Goal: Complete application form: Complete application form

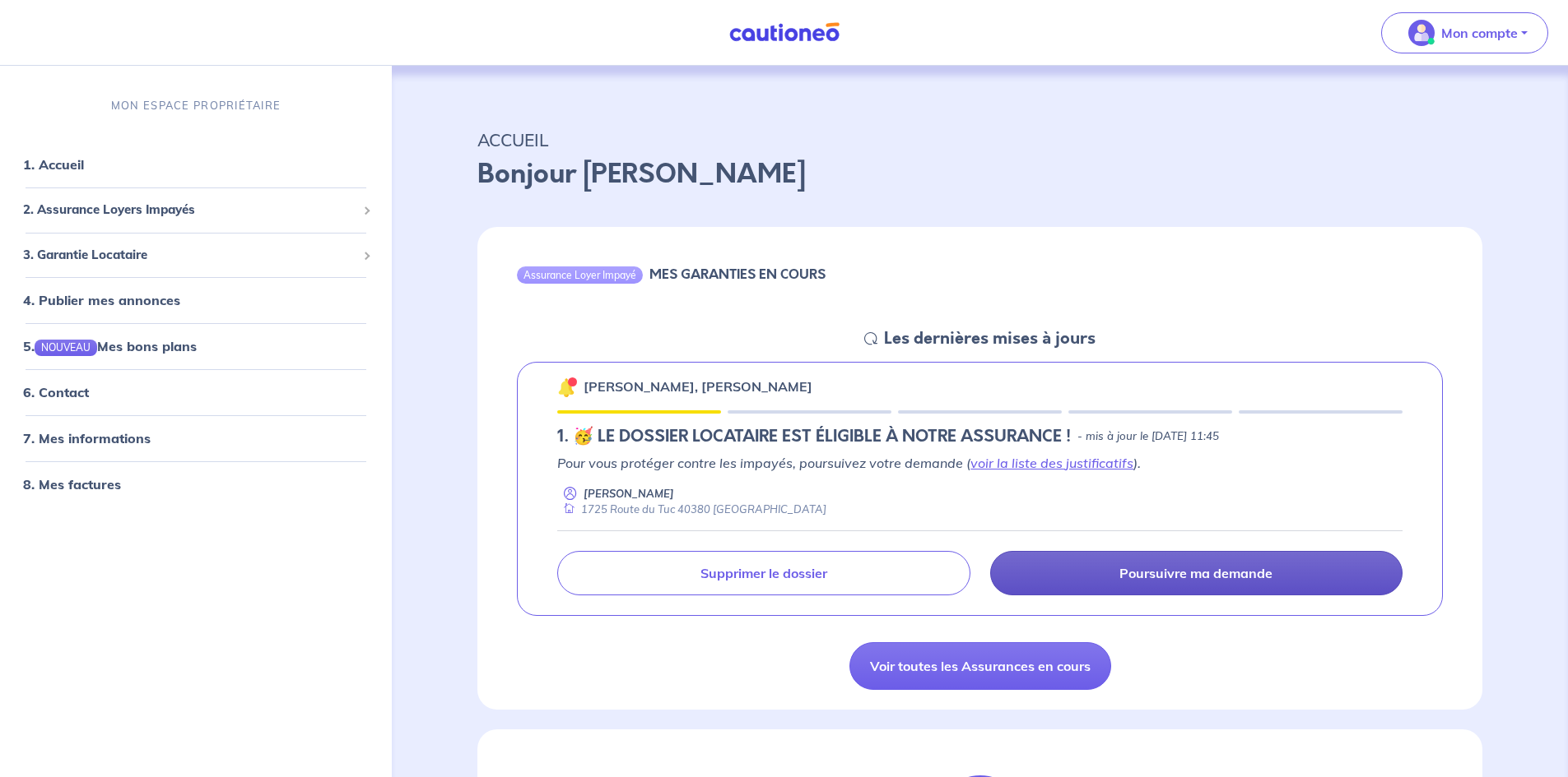
click at [1118, 564] on link "Poursuivre ma demande" at bounding box center [1196, 573] width 413 height 45
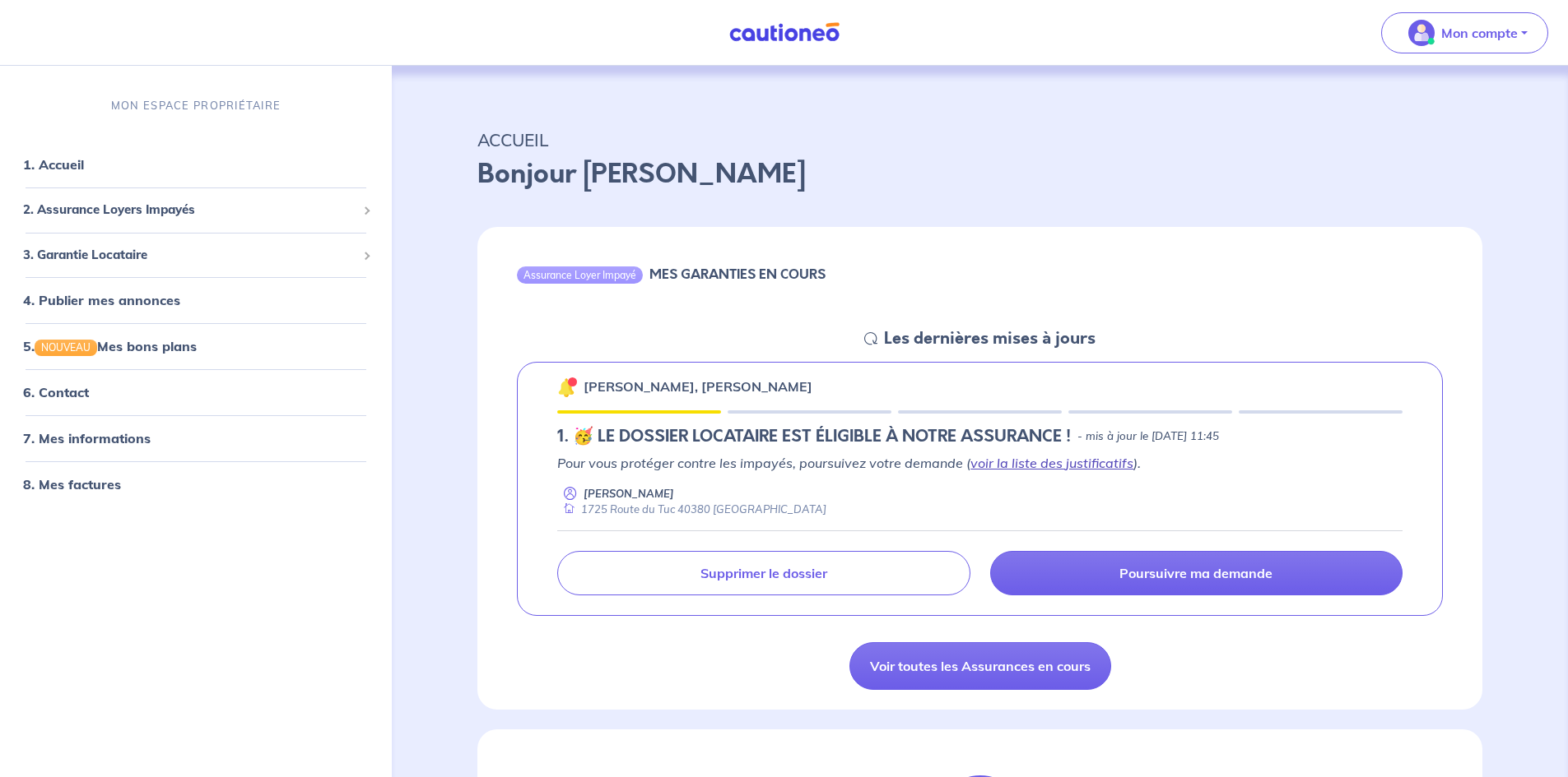
click at [989, 462] on link "voir la liste des justificatifs" at bounding box center [1052, 464] width 163 height 17
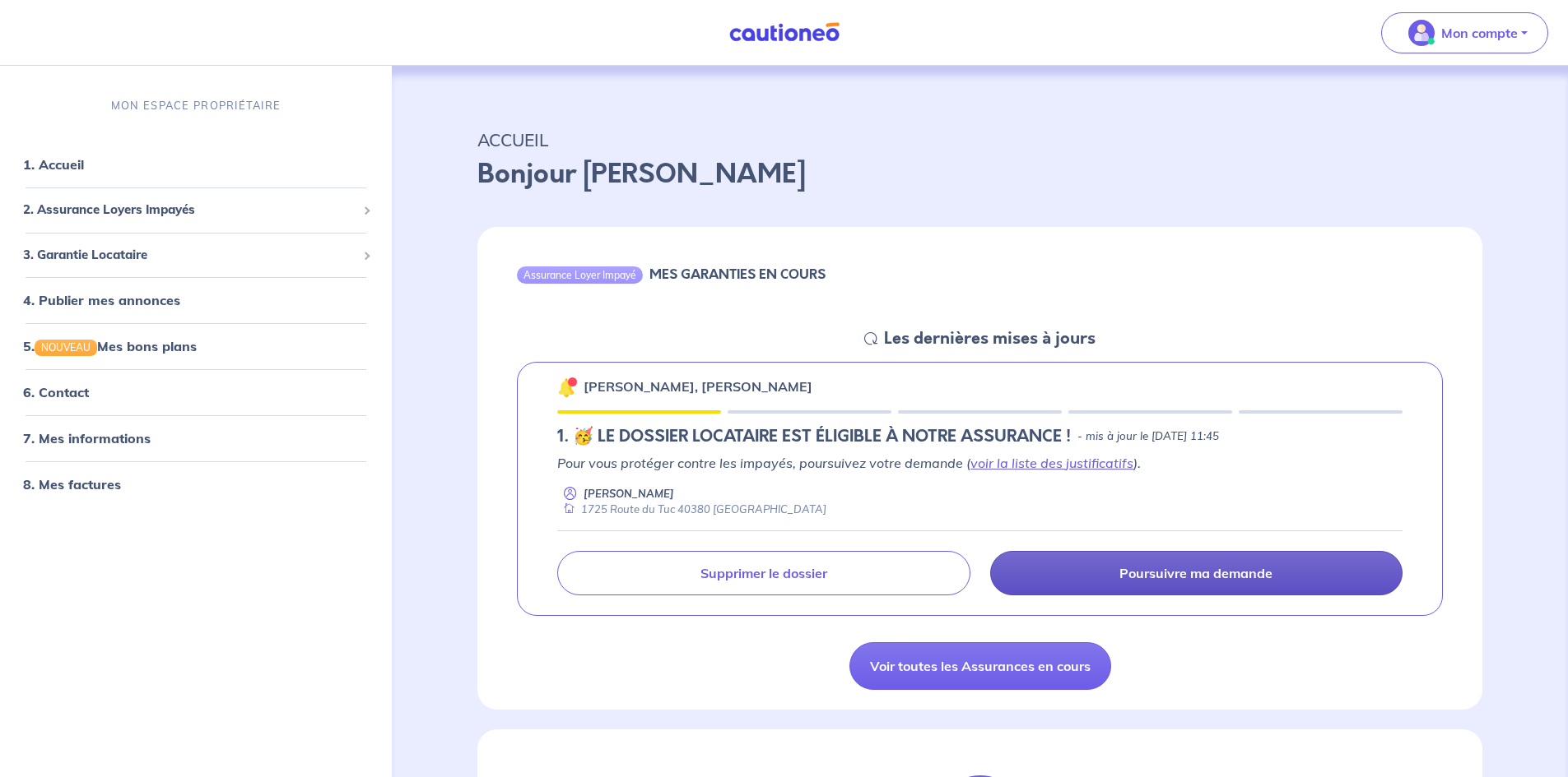
scroll to position [67, 0]
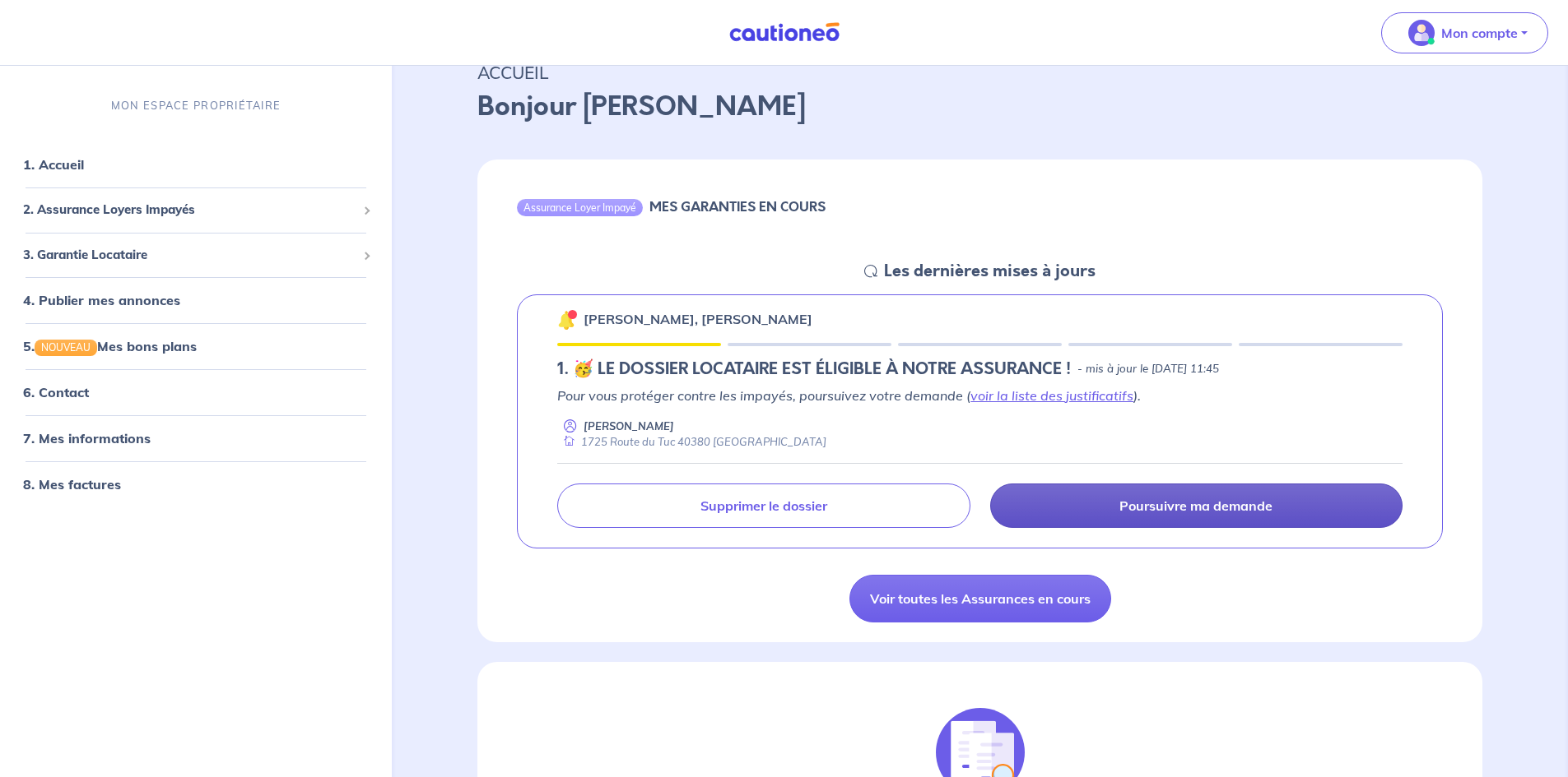
click at [1097, 508] on link "Poursuivre ma demande" at bounding box center [1196, 506] width 413 height 45
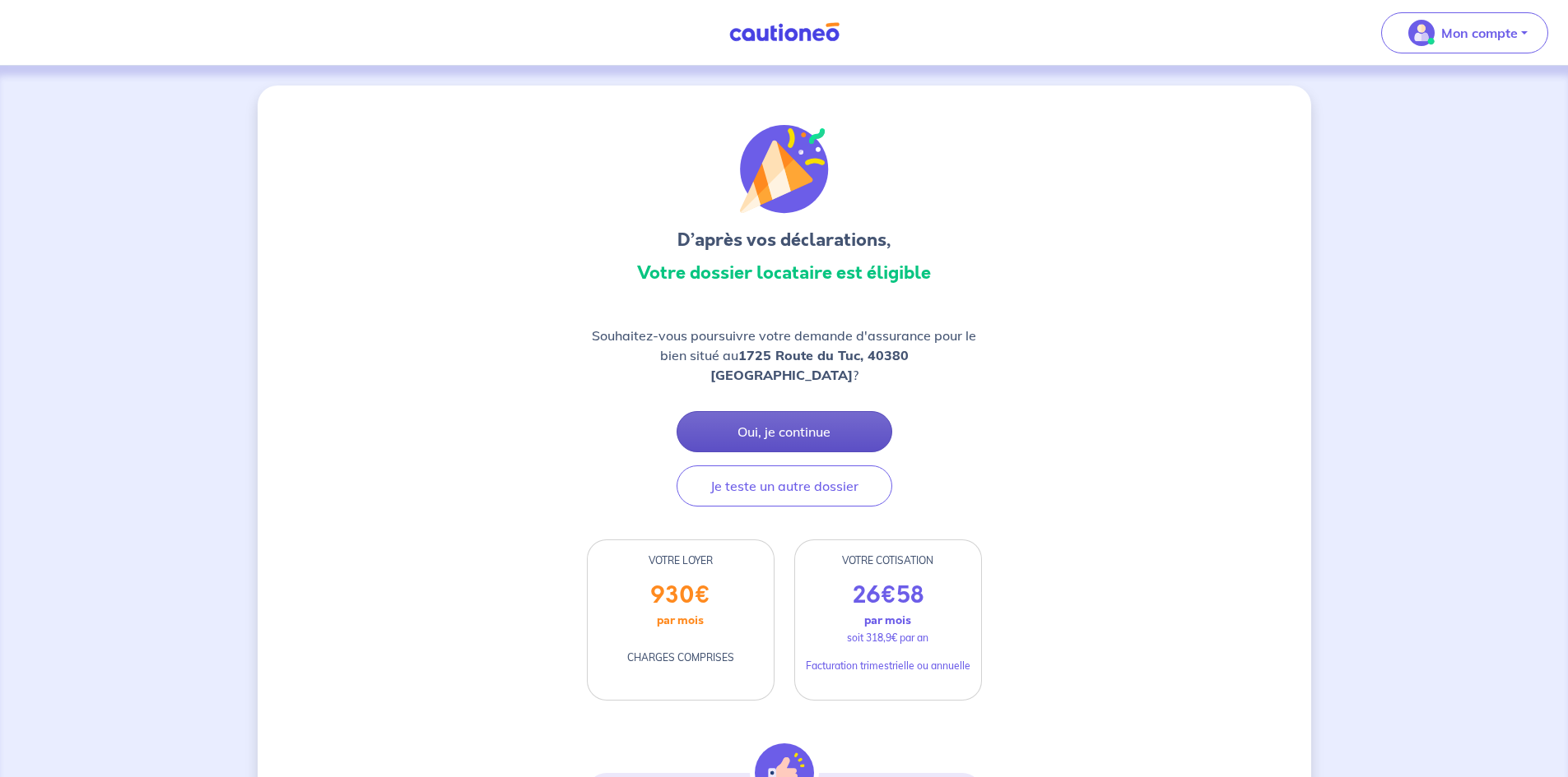
click at [847, 412] on button "Oui, je continue" at bounding box center [784, 432] width 216 height 41
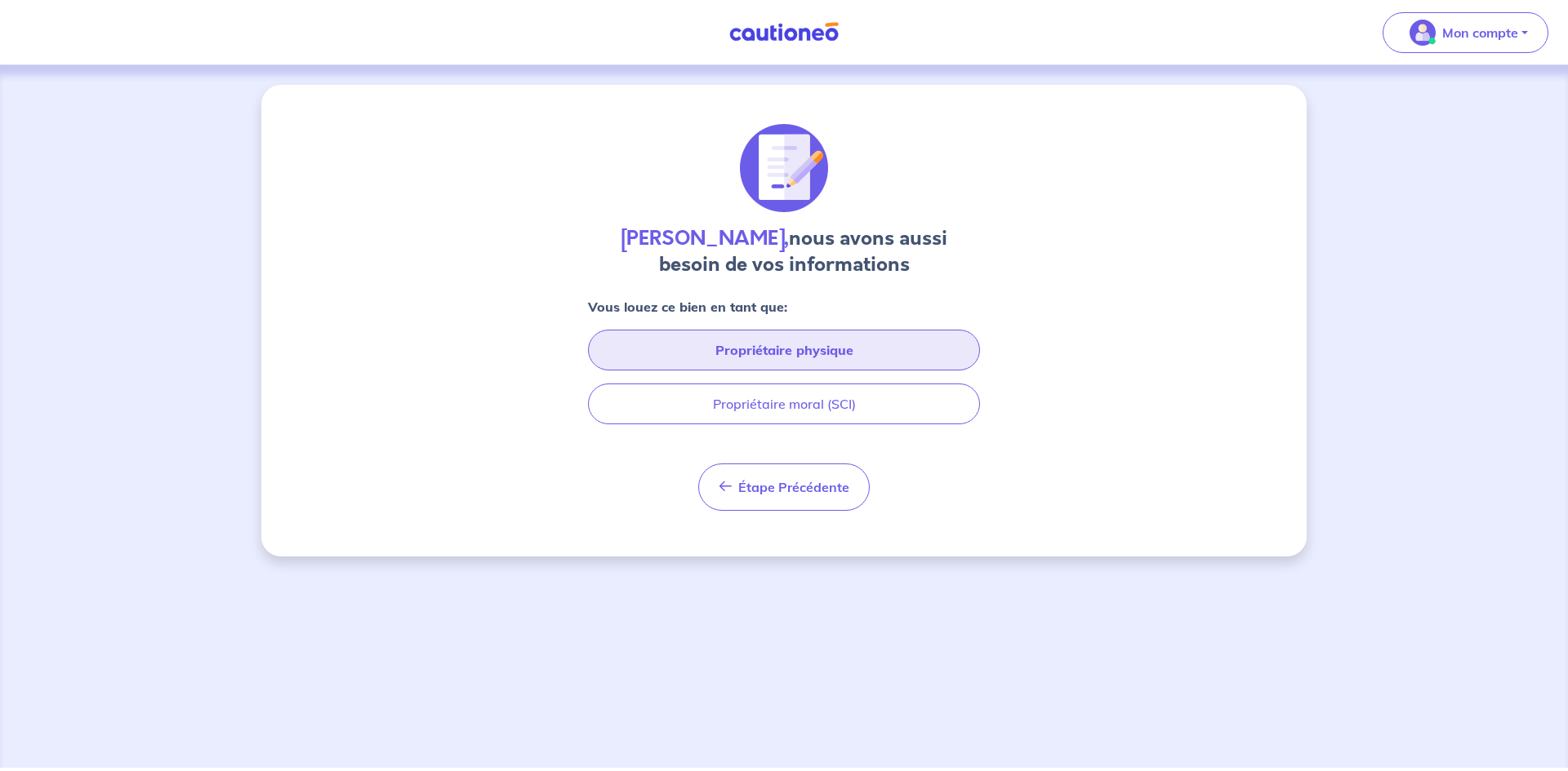
click at [851, 353] on button "Propriétaire physique" at bounding box center [784, 350] width 392 height 41
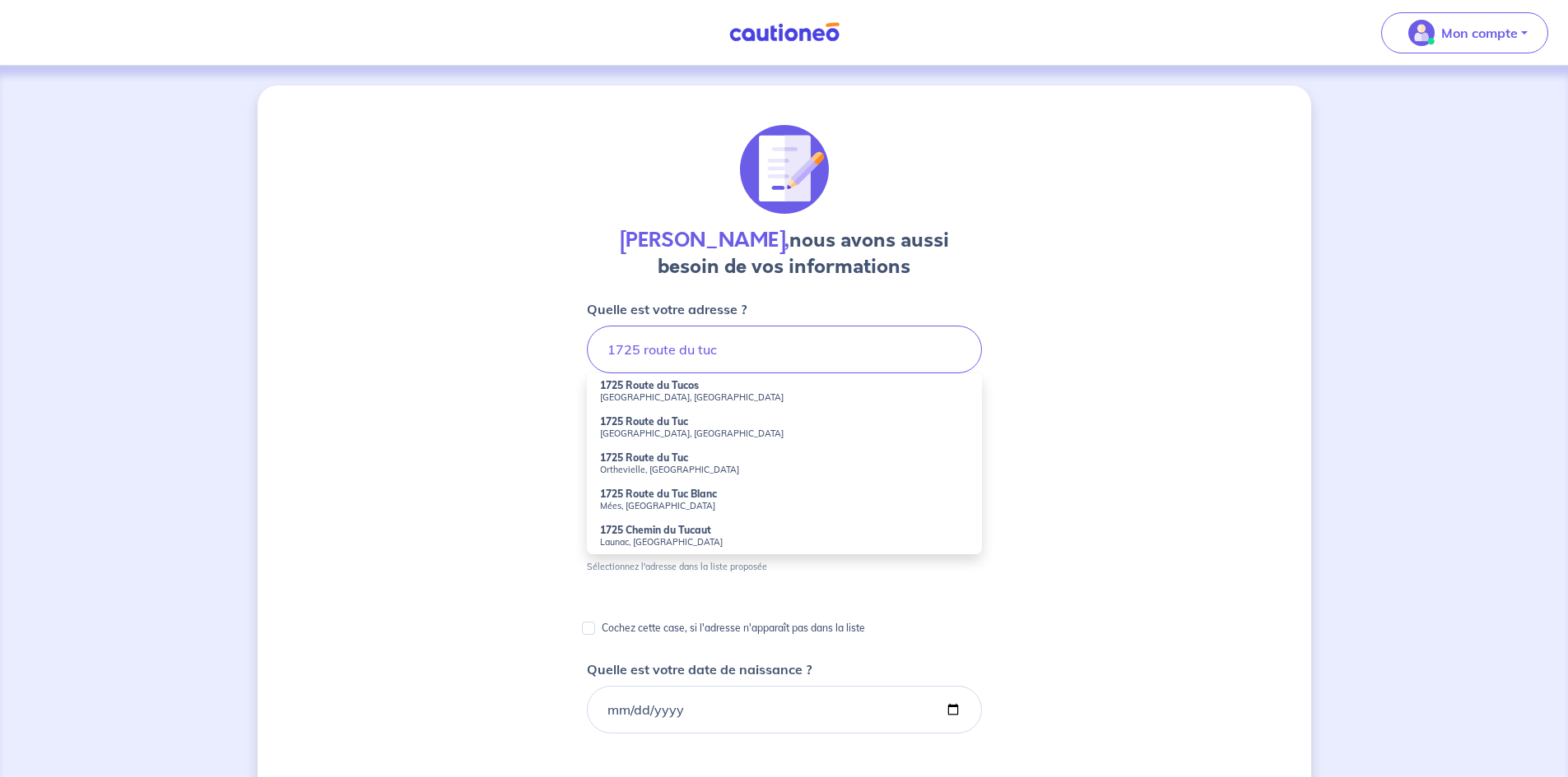
click at [719, 420] on li "1725 Route du Tuc [GEOGRAPHIC_DATA], [GEOGRAPHIC_DATA]" at bounding box center [784, 428] width 395 height 36
type input "1725 Route du Tuc, [GEOGRAPHIC_DATA], [GEOGRAPHIC_DATA]"
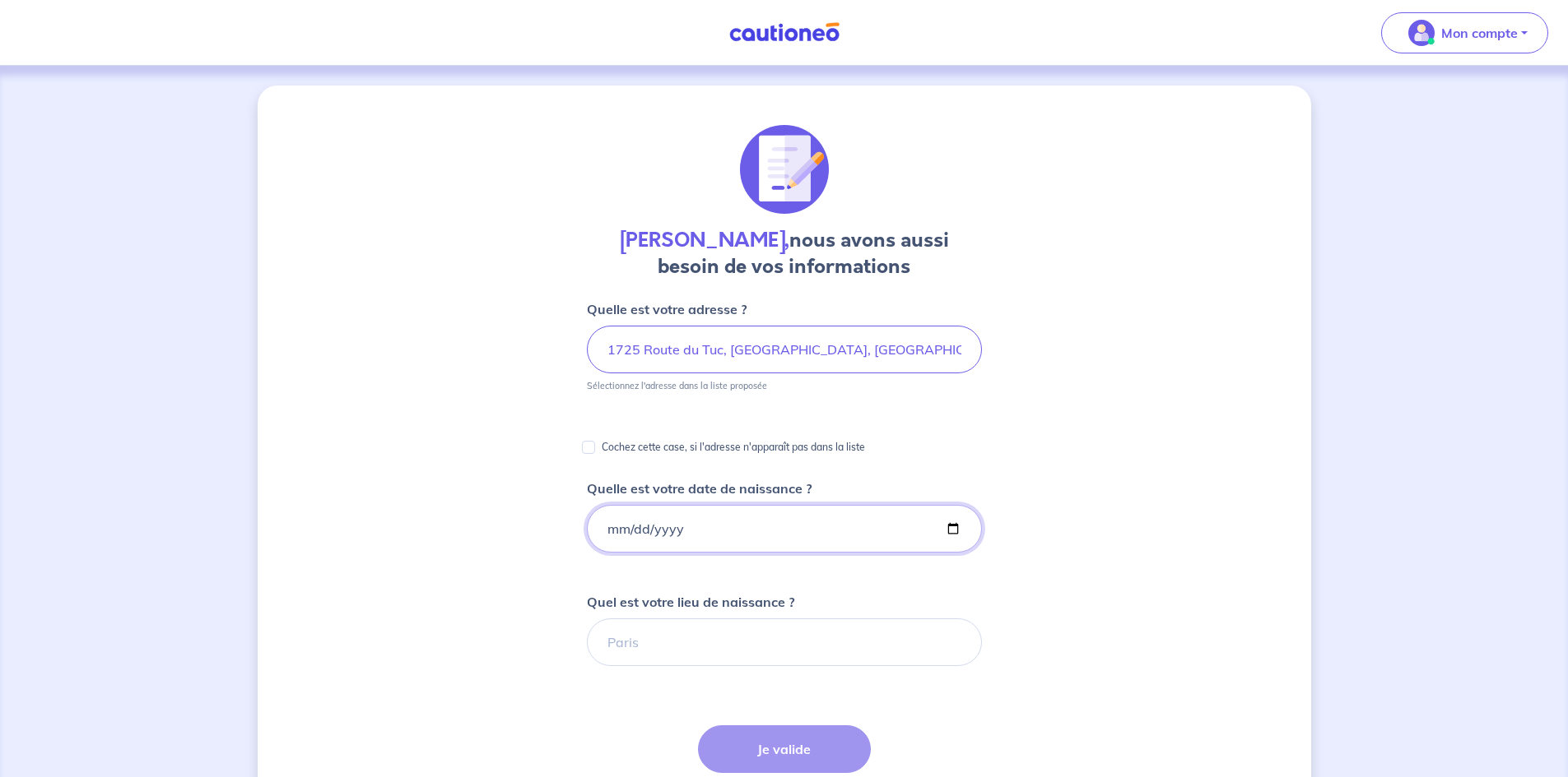
click at [620, 531] on input "Quelle est votre date de naissance ?" at bounding box center [784, 528] width 395 height 48
click at [605, 530] on input "Quelle est votre date de naissance ?" at bounding box center [784, 528] width 395 height 48
click at [632, 525] on input "Quelle est votre date de naissance ?" at bounding box center [784, 528] width 395 height 48
type input "[DATE]"
click at [657, 644] on input "Quel est votre lieu de naissance ?" at bounding box center [784, 642] width 395 height 48
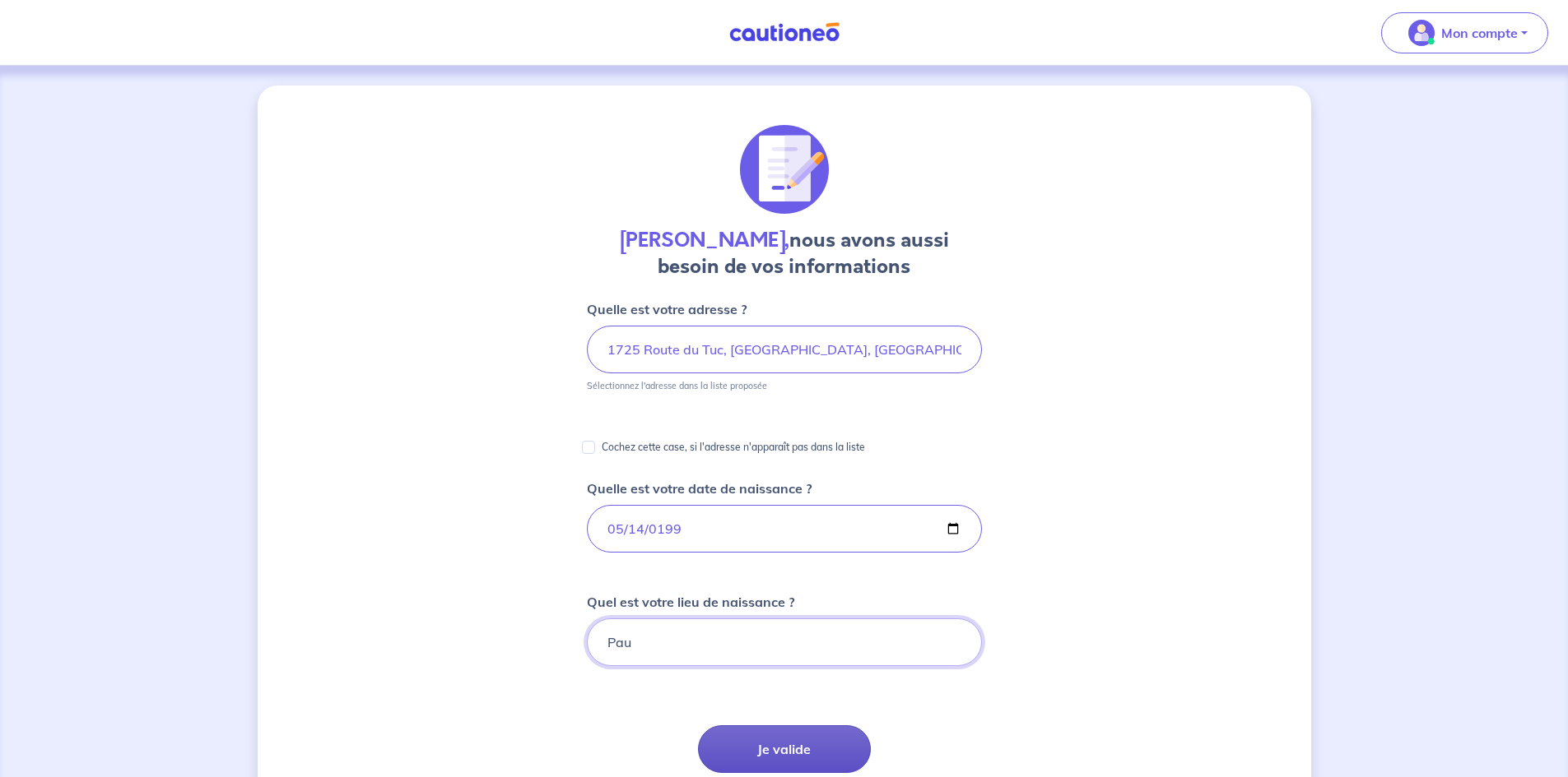
type input "Pau"
click at [767, 755] on button "Je valide" at bounding box center [784, 749] width 173 height 48
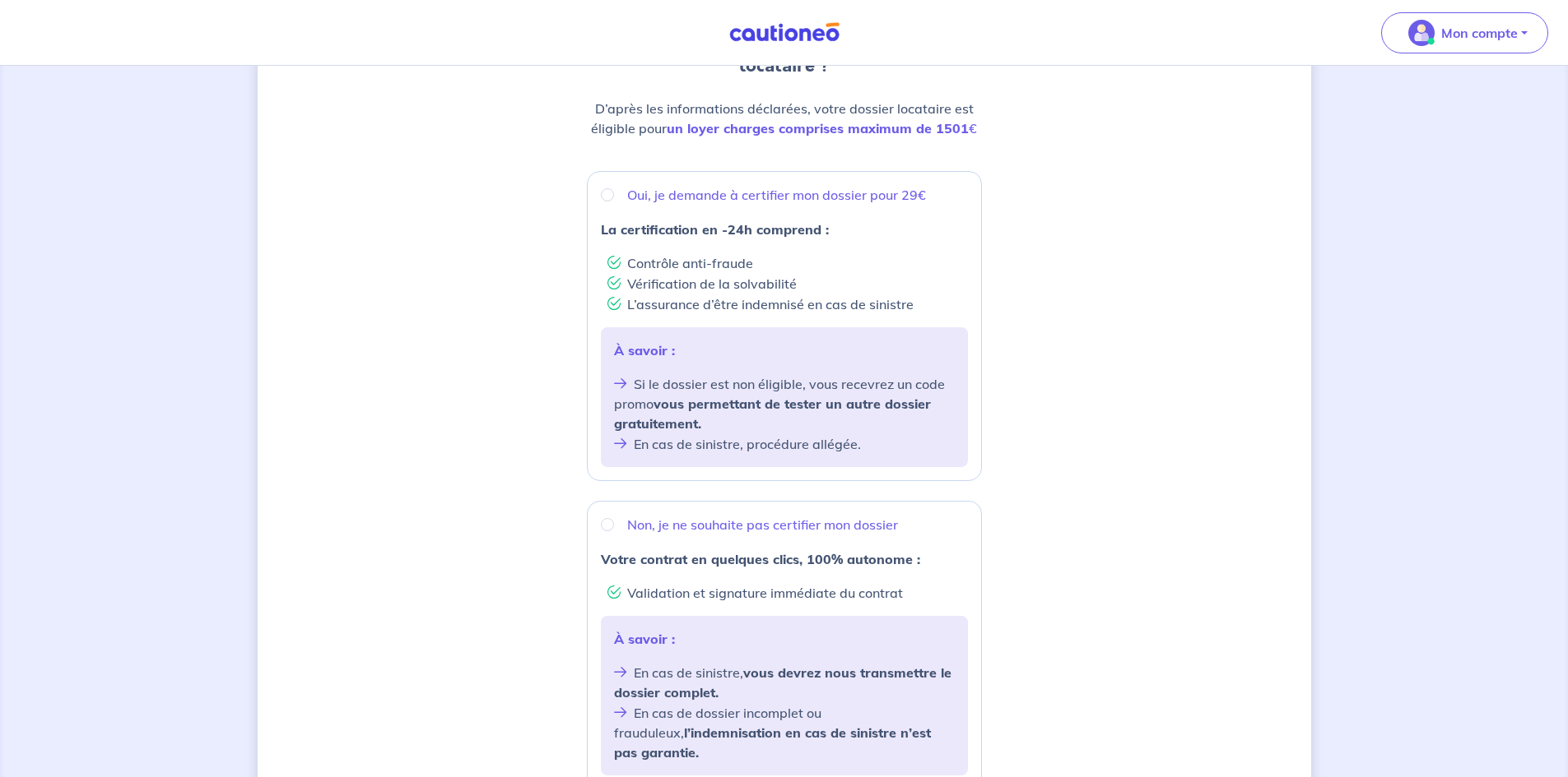
scroll to position [215, 0]
click at [612, 190] on input "Oui, je demande à certifier mon dossier pour 29€" at bounding box center [608, 194] width 13 height 13
radio input "true"
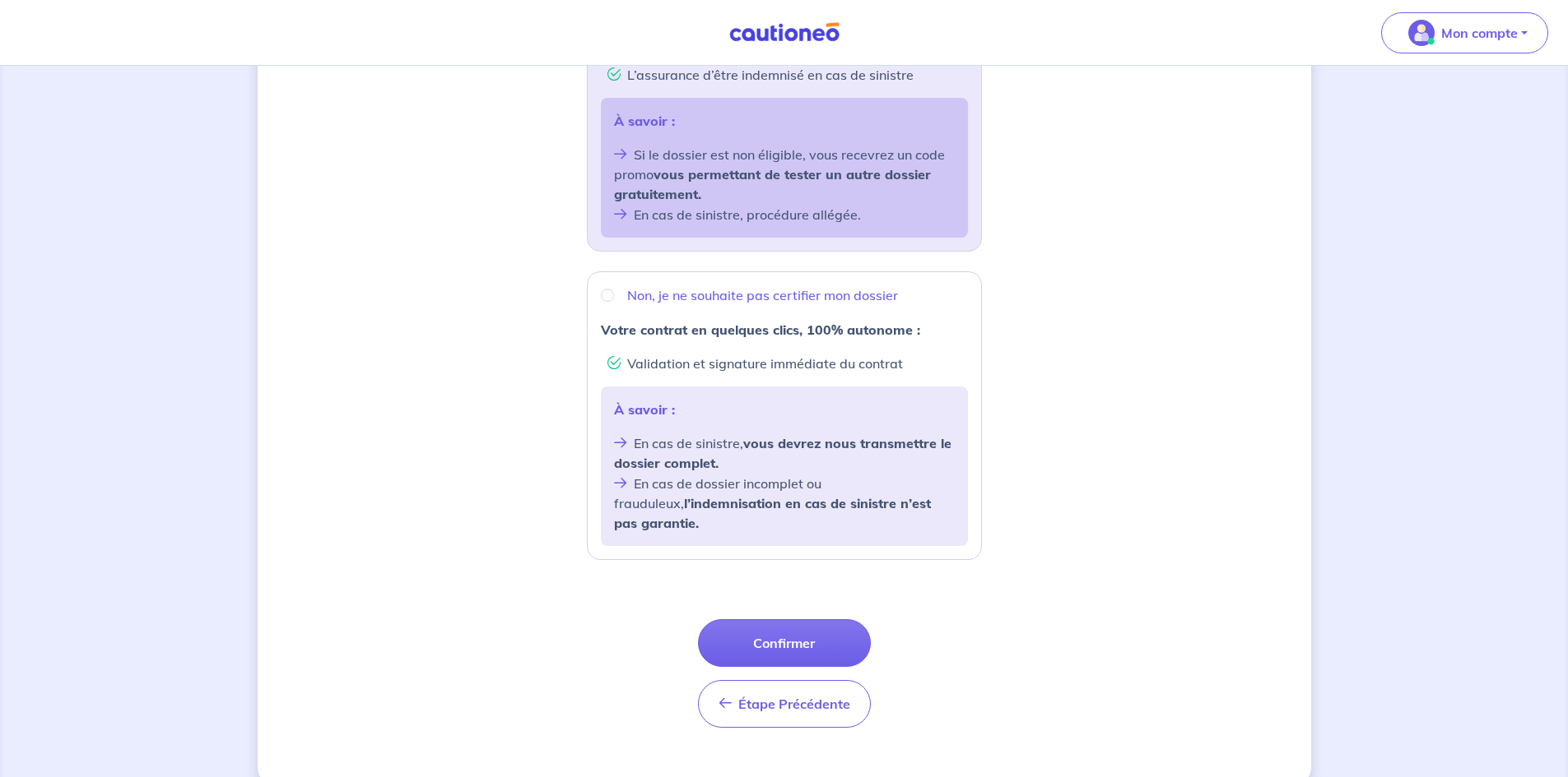
scroll to position [454, 0]
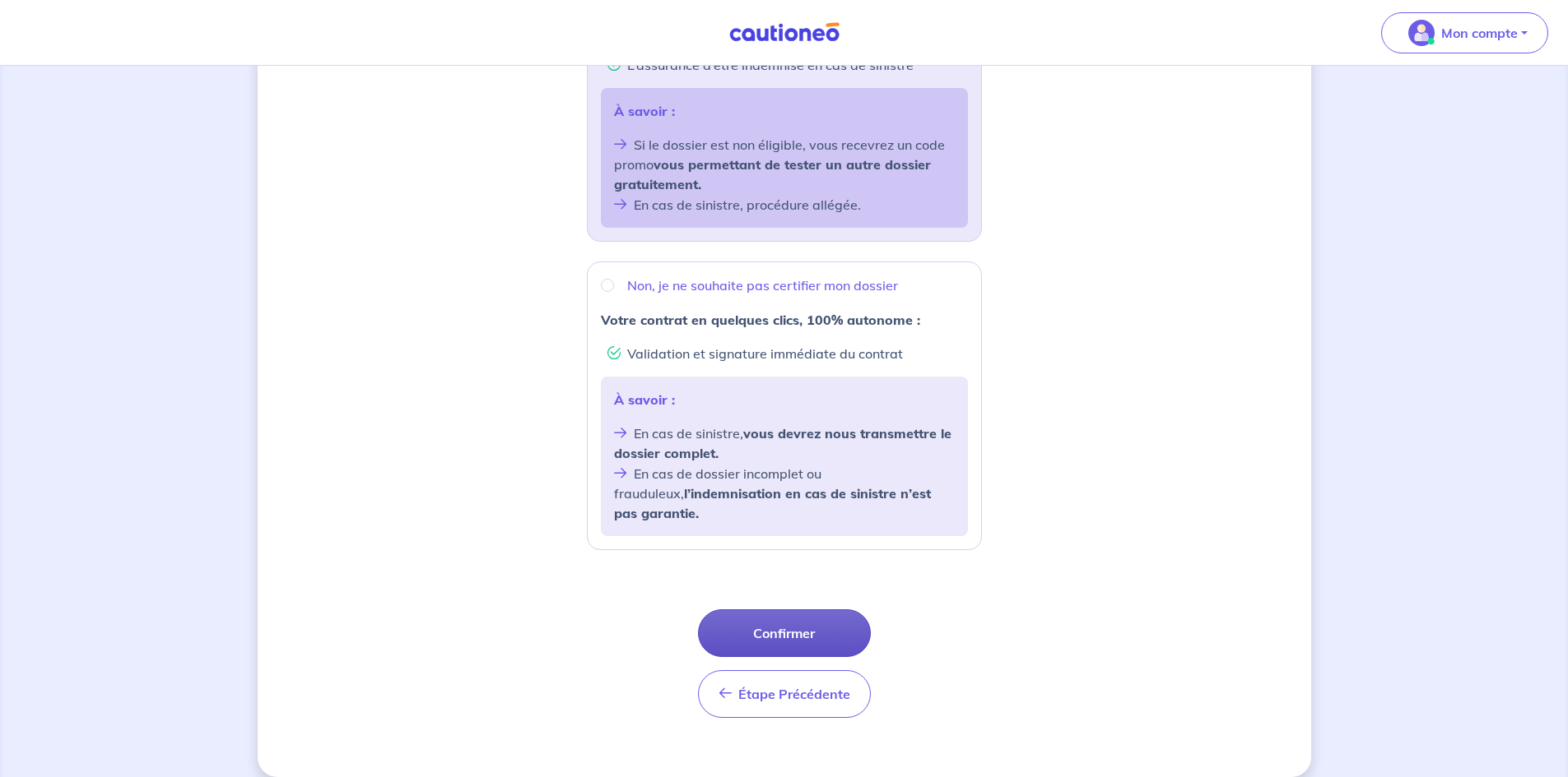
click at [794, 610] on button "Confirmer" at bounding box center [784, 633] width 173 height 48
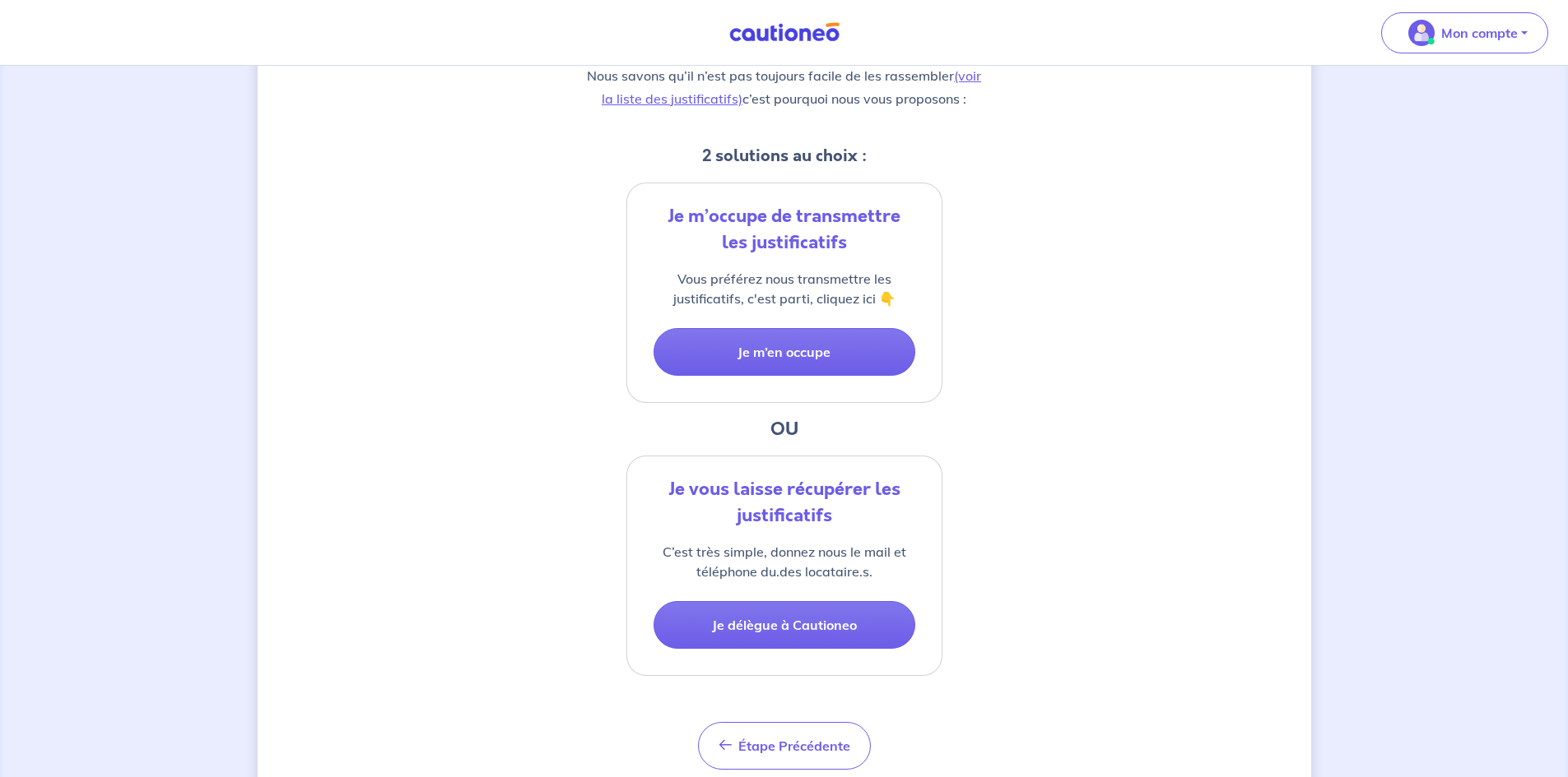
scroll to position [279, 0]
click at [781, 621] on button "Je délègue à Cautioneo" at bounding box center [784, 624] width 261 height 48
select select "FR"
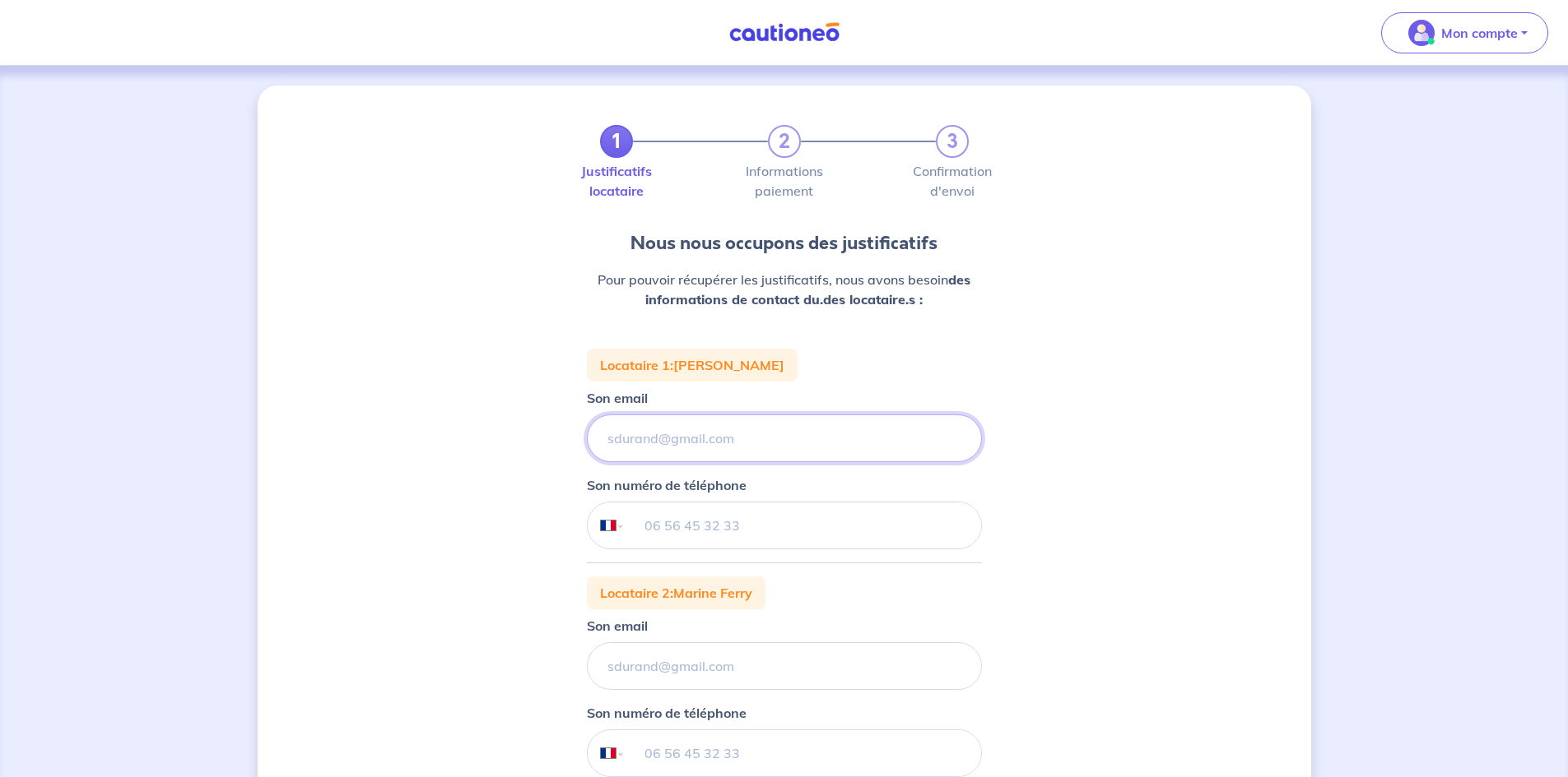
click at [749, 441] on input "Son email" at bounding box center [784, 438] width 395 height 48
type input "[PERSON_NAME]"
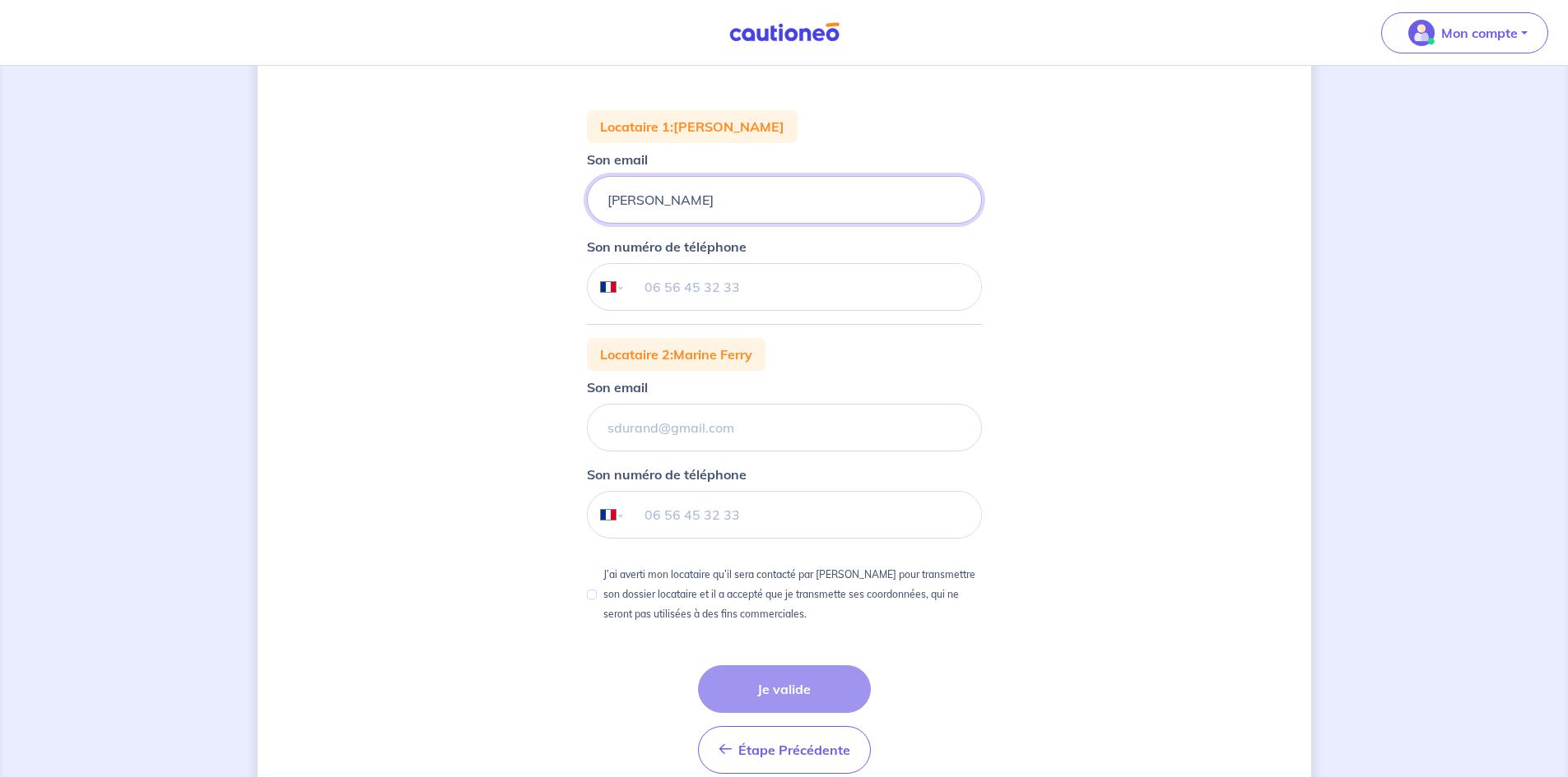
scroll to position [314, 0]
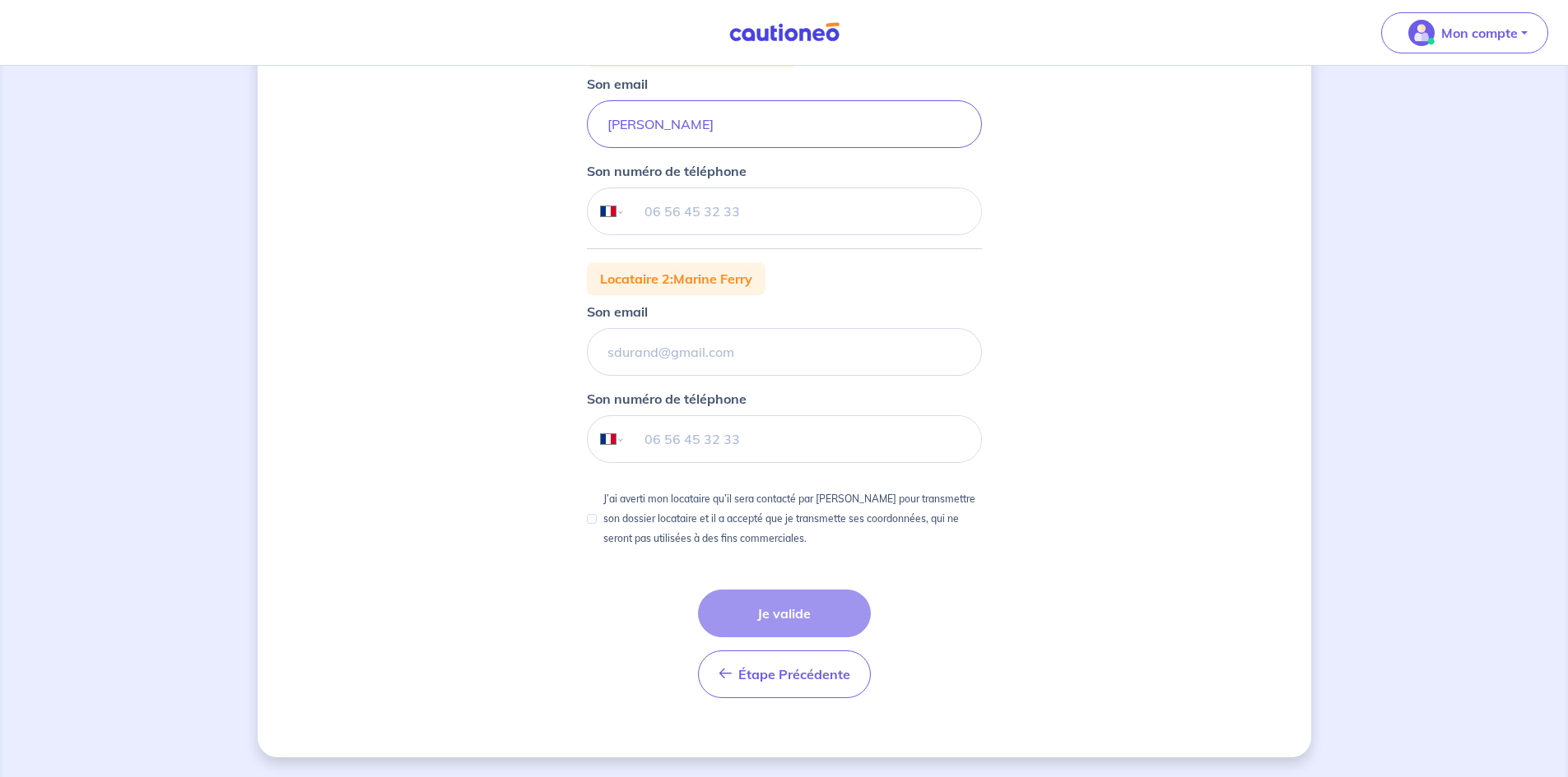
click at [692, 211] on input "tel" at bounding box center [802, 211] width 355 height 46
type input "0"
type input "06 03 16 51 34"
click at [650, 439] on input "tel" at bounding box center [802, 439] width 355 height 46
type input "07 67 42 67 96"
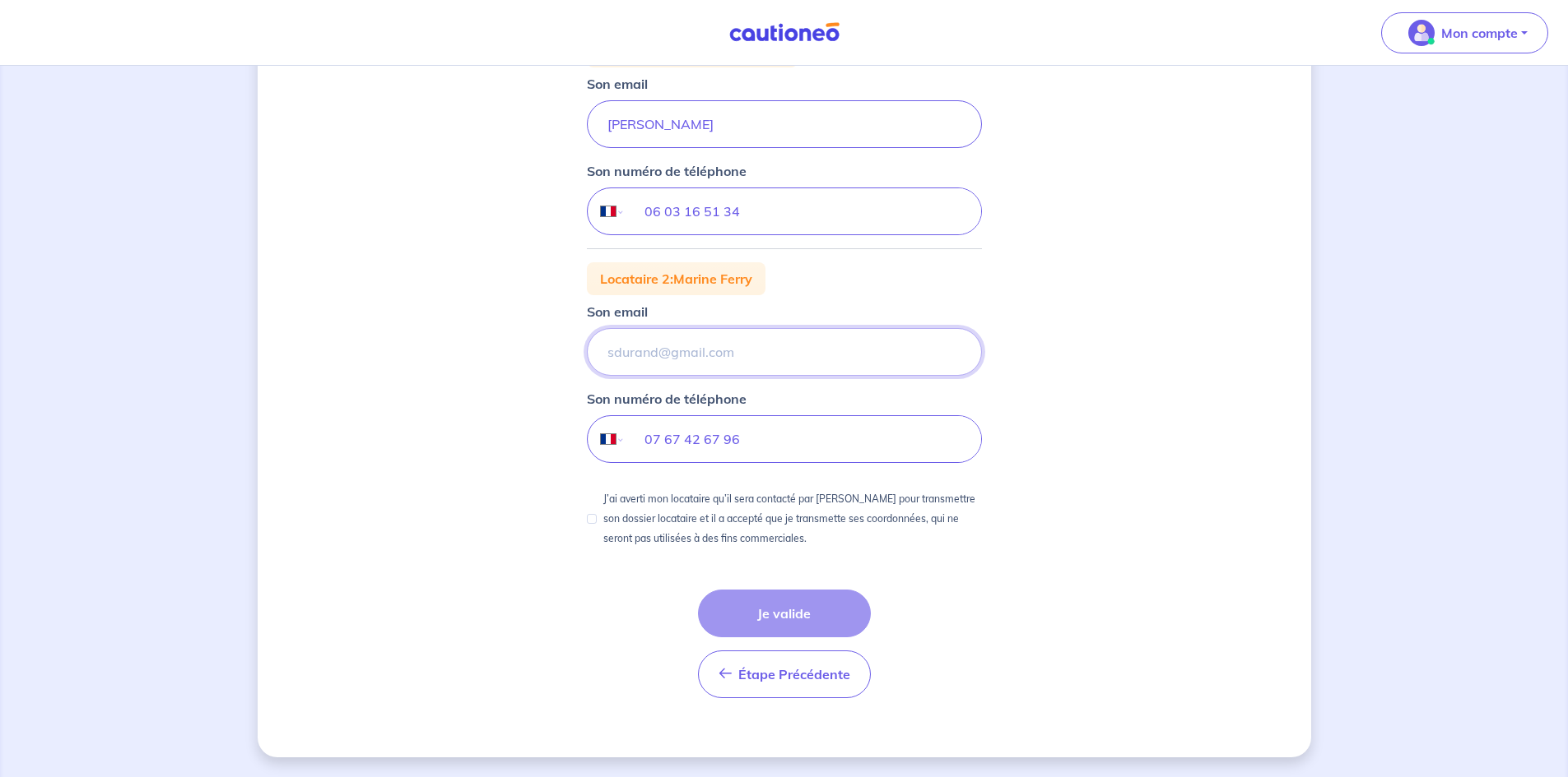
click at [622, 348] on input "Son email" at bounding box center [784, 352] width 395 height 48
click at [716, 131] on input "[PERSON_NAME]" at bounding box center [784, 123] width 395 height 48
type input "[DOMAIN_NAME][EMAIL_ADDRESS][DOMAIN_NAME]"
click at [708, 358] on input "Son email" at bounding box center [784, 352] width 395 height 48
type input "[EMAIL_ADDRESS][DOMAIN_NAME]"
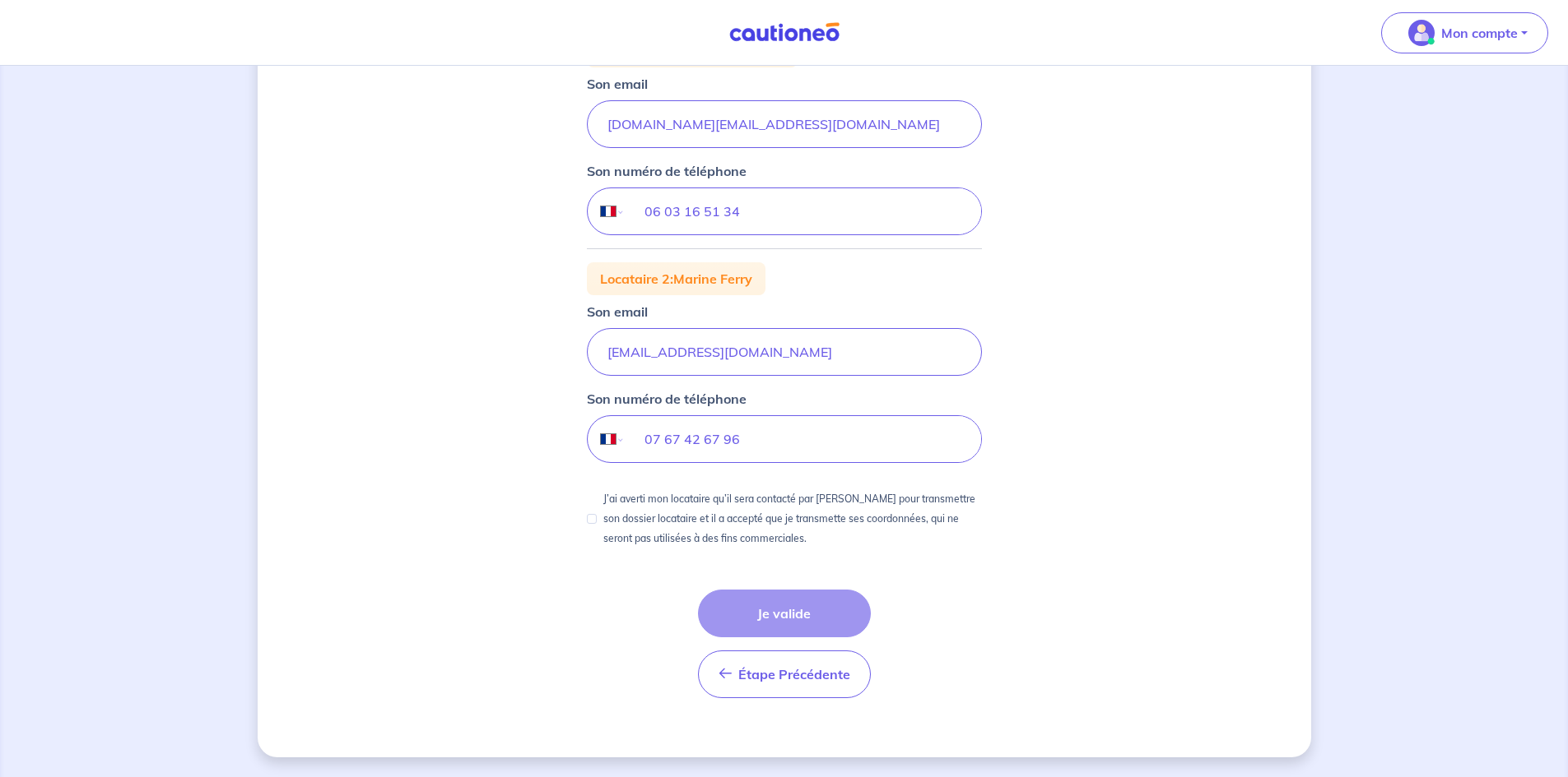
click at [1124, 391] on div "1 2 3 Justificatifs locataire Informations paiement Confirmation d'envoi Nous n…" at bounding box center [785, 265] width 1054 height 986
click at [614, 120] on input "[DOMAIN_NAME][EMAIL_ADDRESS][DOMAIN_NAME]" at bounding box center [784, 123] width 395 height 48
type input "[DOMAIN_NAME][EMAIL_ADDRESS][DOMAIN_NAME]"
click at [1156, 322] on div "1 2 3 Justificatifs locataire Informations paiement Confirmation d'envoi Nous n…" at bounding box center [785, 265] width 1054 height 986
click at [1058, 454] on div "1 2 3 Justificatifs locataire Informations paiement Confirmation d'envoi Nous n…" at bounding box center [785, 265] width 1054 height 986
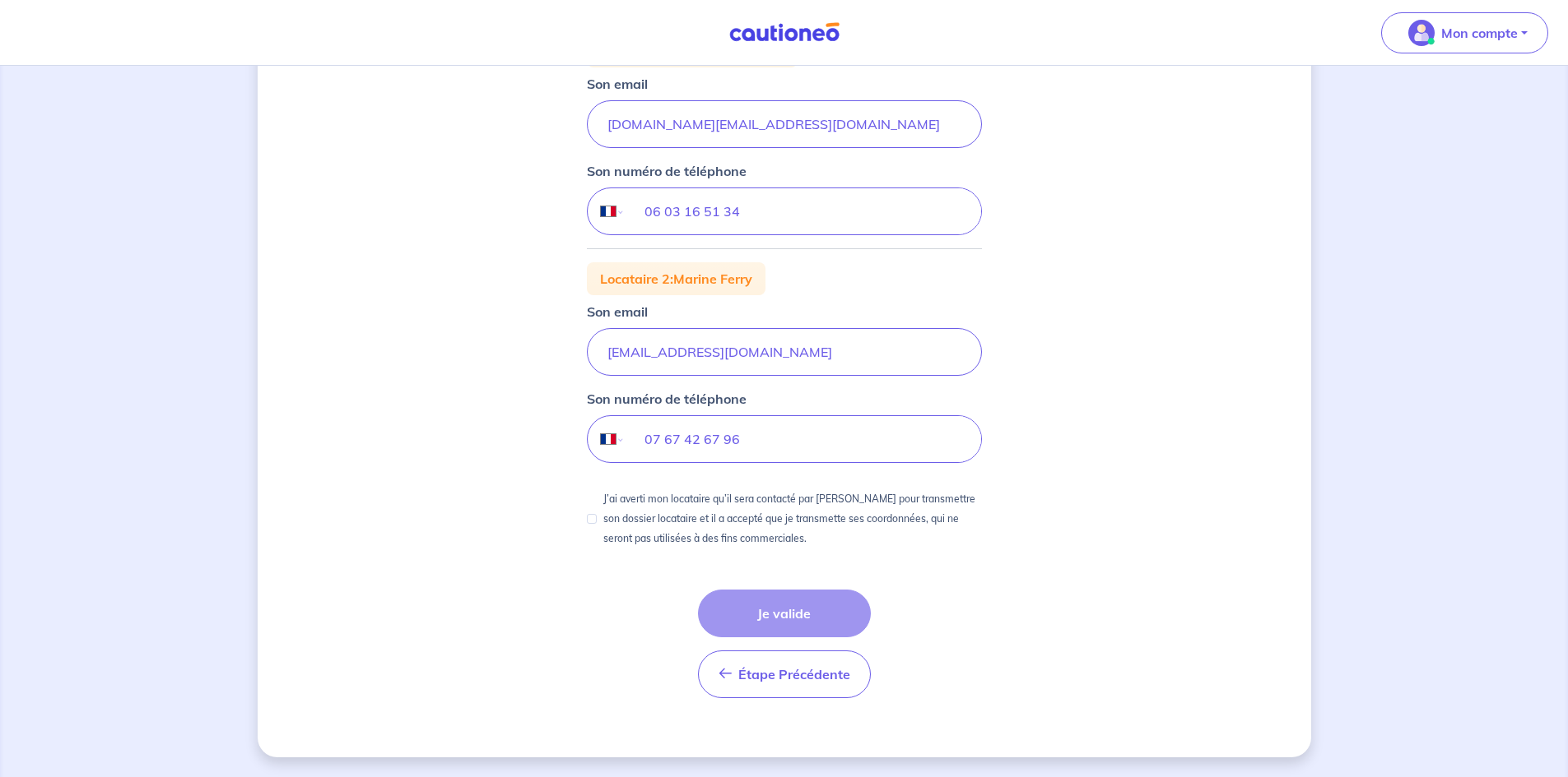
click at [1192, 521] on div "1 2 3 Justificatifs locataire Informations paiement Confirmation d'envoi Nous n…" at bounding box center [785, 265] width 1054 height 986
click at [390, 328] on div "1 2 3 Justificatifs locataire Informations paiement Confirmation d'envoi Nous n…" at bounding box center [785, 265] width 1054 height 986
